Goal: Task Accomplishment & Management: Use online tool/utility

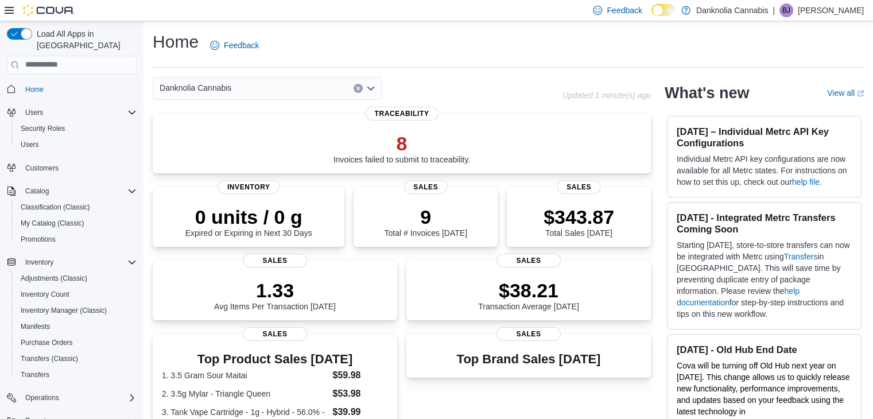
click at [359, 87] on icon "Clear input" at bounding box center [358, 88] width 3 height 3
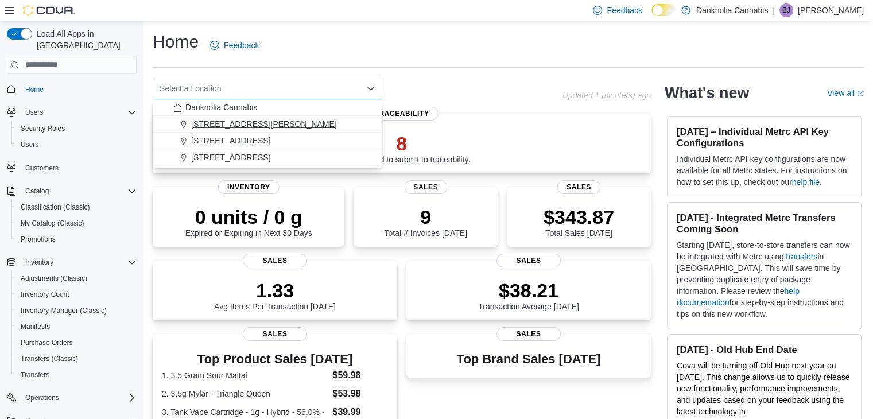
click at [237, 129] on span "1335 Ellis Avenue" at bounding box center [264, 123] width 146 height 11
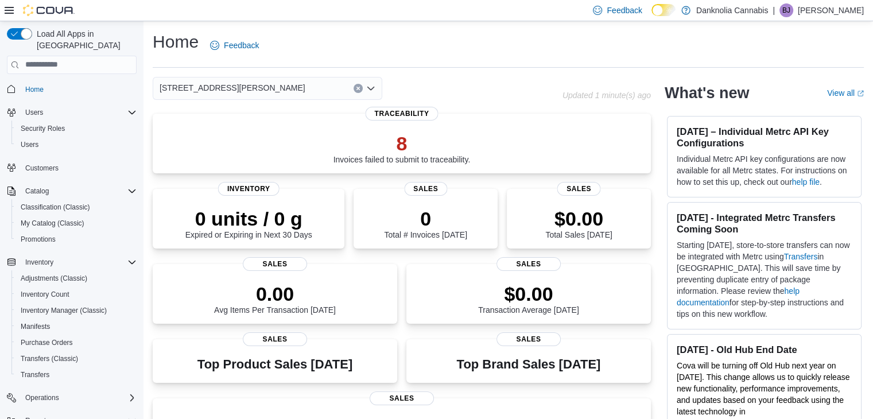
click at [361, 88] on button "Clear input" at bounding box center [358, 88] width 9 height 9
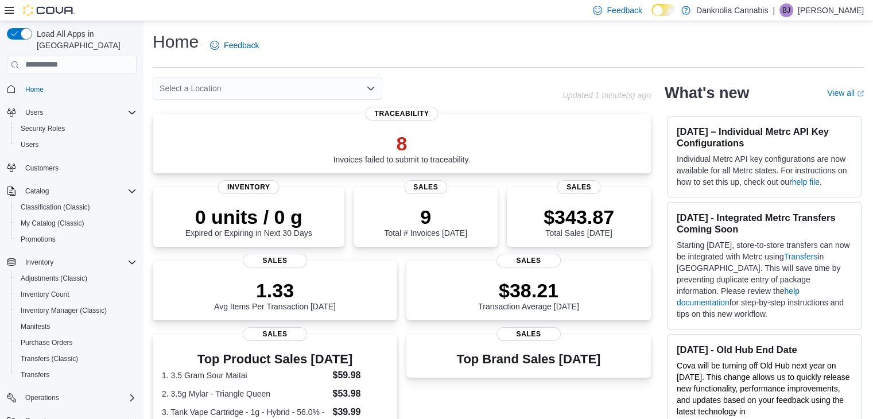
click at [441, 78] on div "Select a Location" at bounding box center [358, 88] width 410 height 23
click at [369, 89] on icon "Open list of options" at bounding box center [370, 88] width 9 height 9
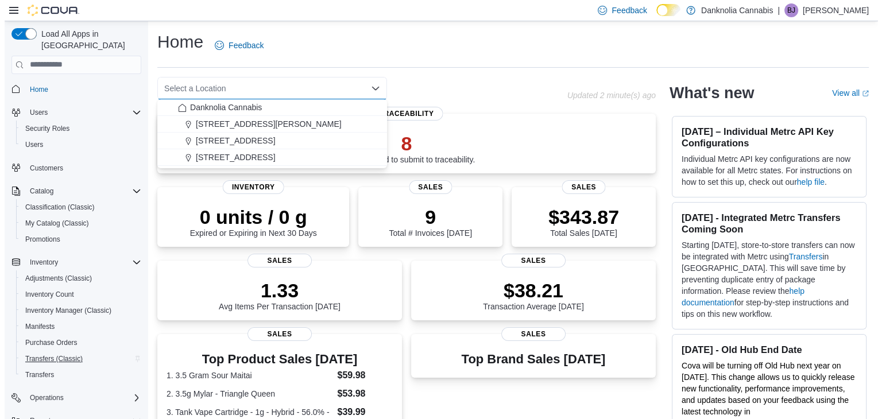
scroll to position [113, 0]
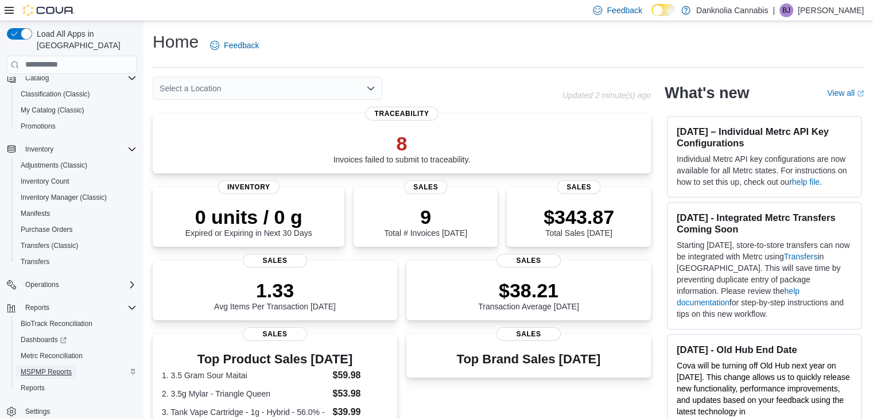
click at [55, 367] on span "MSPMP Reports" at bounding box center [46, 371] width 51 height 9
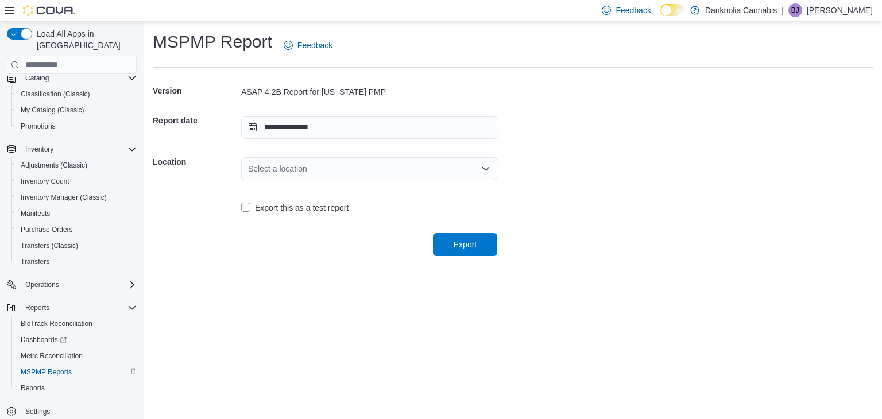
click at [487, 167] on icon "Open list of options" at bounding box center [485, 168] width 9 height 9
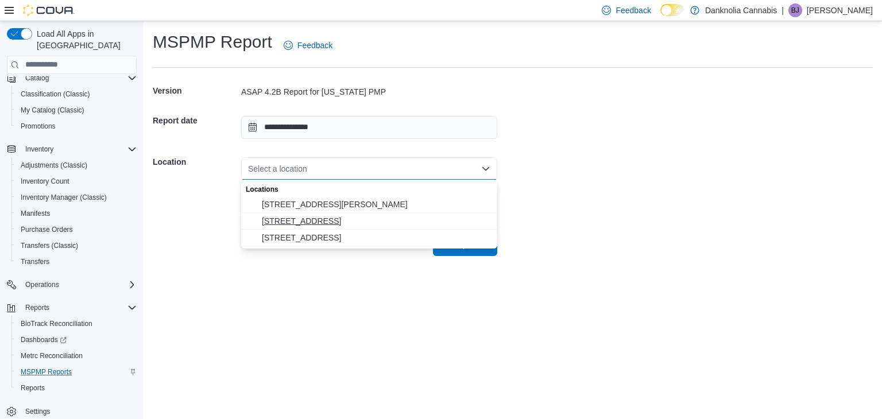
click at [304, 223] on span "5225 Highway 18" at bounding box center [376, 220] width 229 height 11
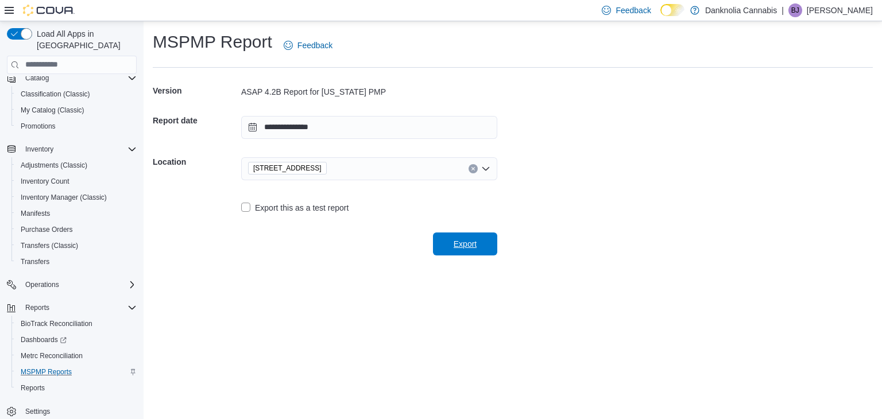
click at [487, 238] on span "Export" at bounding box center [465, 244] width 51 height 23
